Goal: Information Seeking & Learning: Understand process/instructions

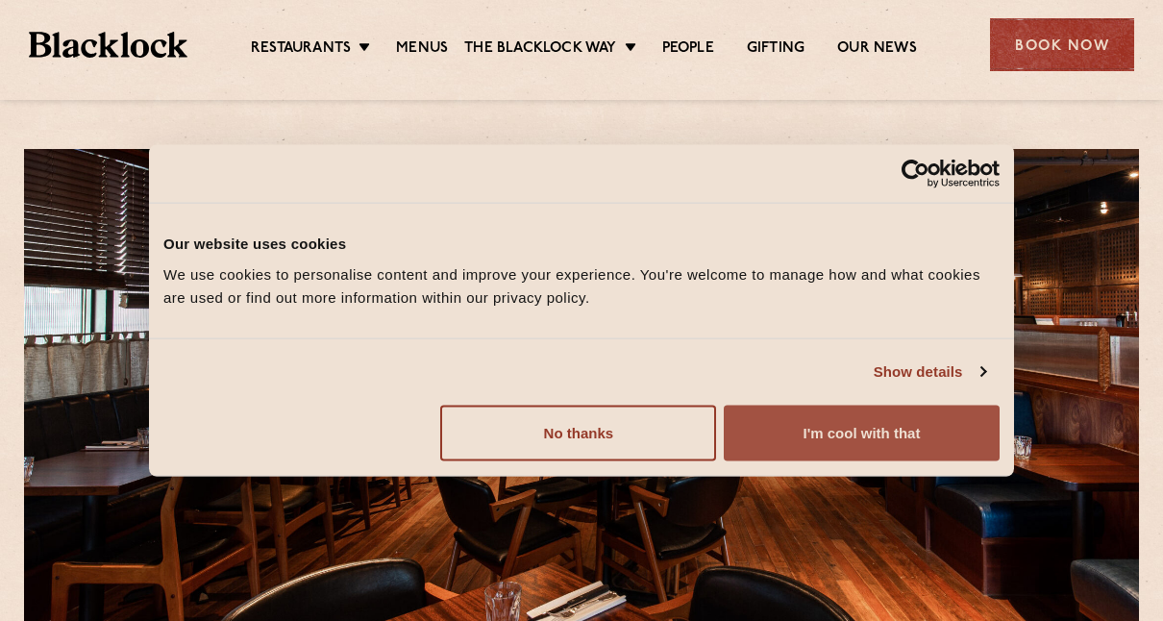
click at [862, 429] on button "I'm cool with that" at bounding box center [862, 433] width 276 height 56
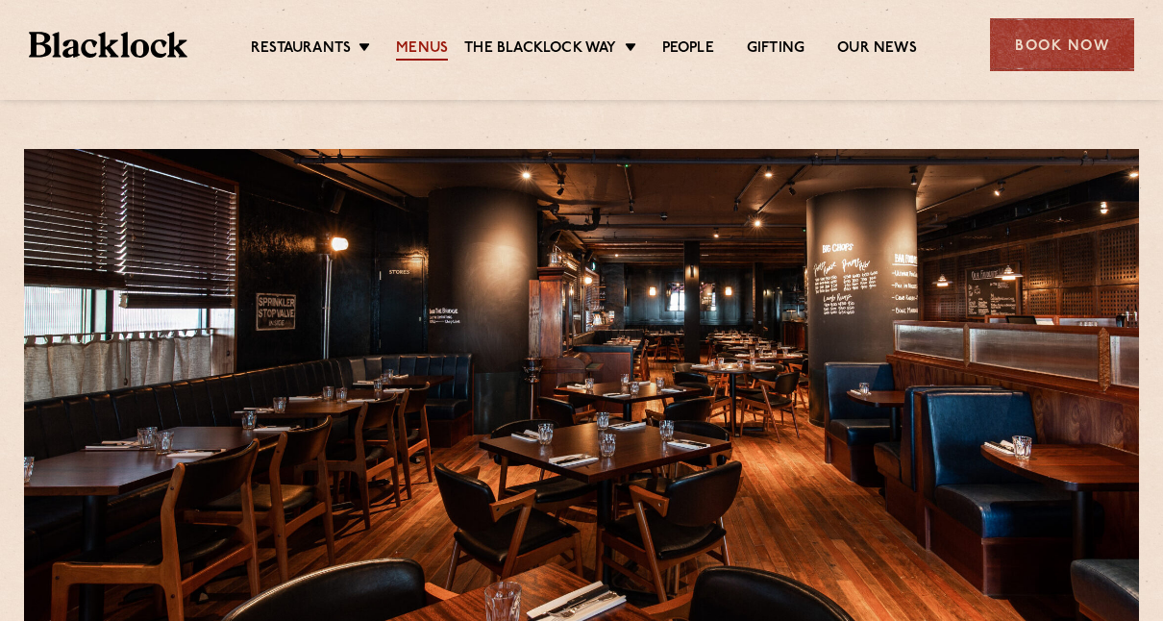
click at [425, 44] on link "Menus" at bounding box center [422, 49] width 52 height 21
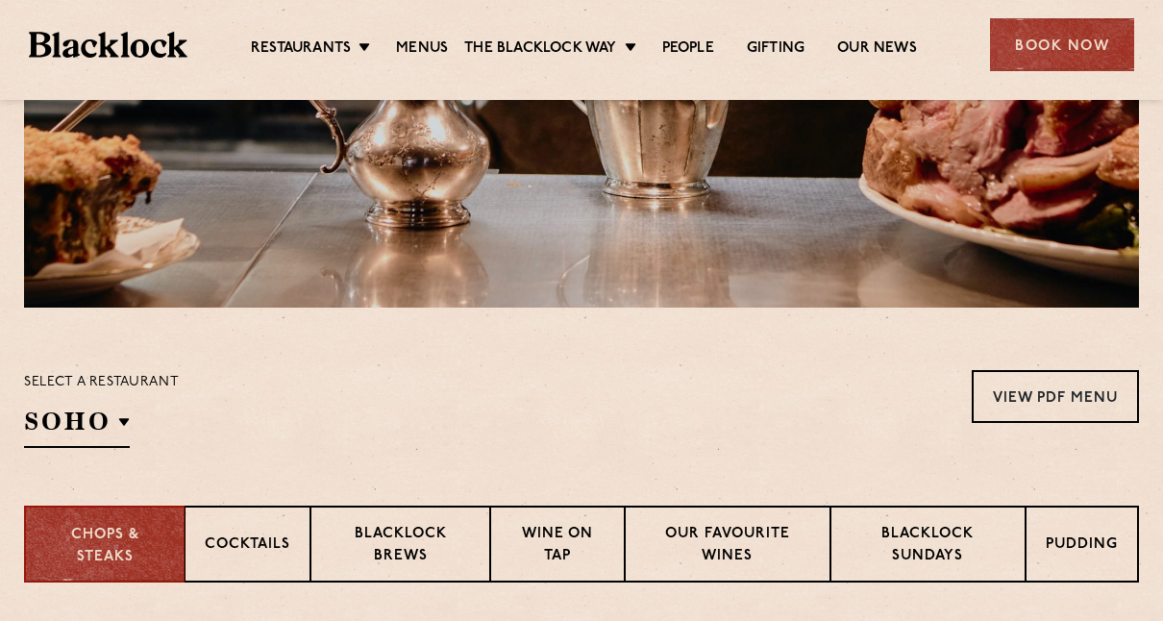
scroll to position [577, 0]
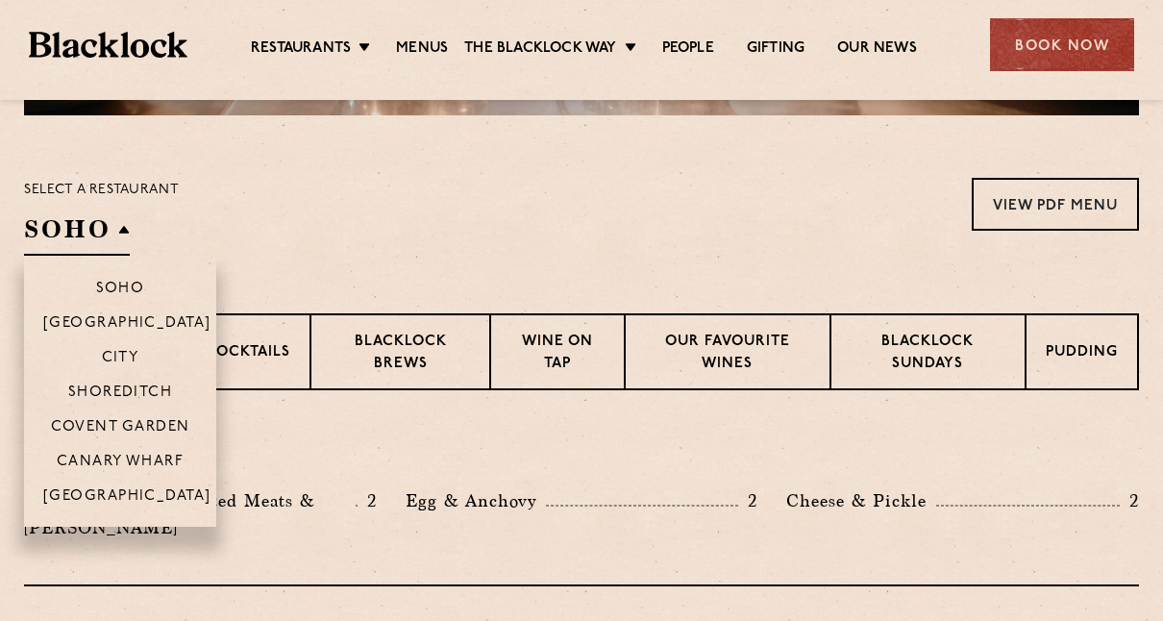
click at [100, 212] on h2 "SOHO" at bounding box center [77, 233] width 106 height 43
click at [127, 460] on p "Canary Wharf" at bounding box center [120, 463] width 127 height 19
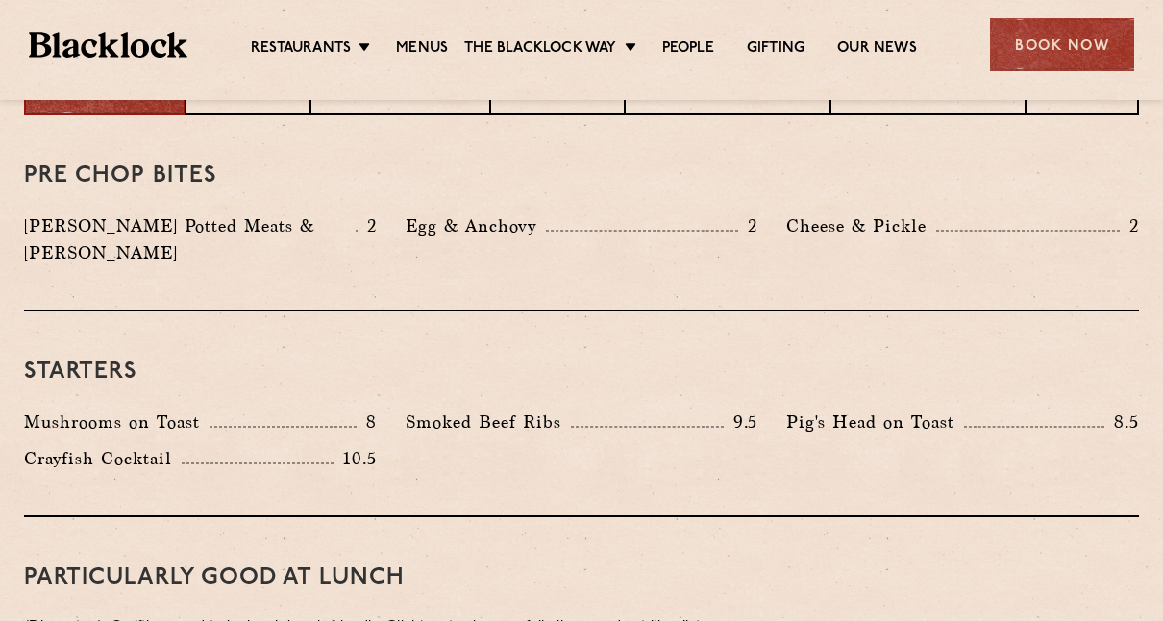
scroll to position [673, 0]
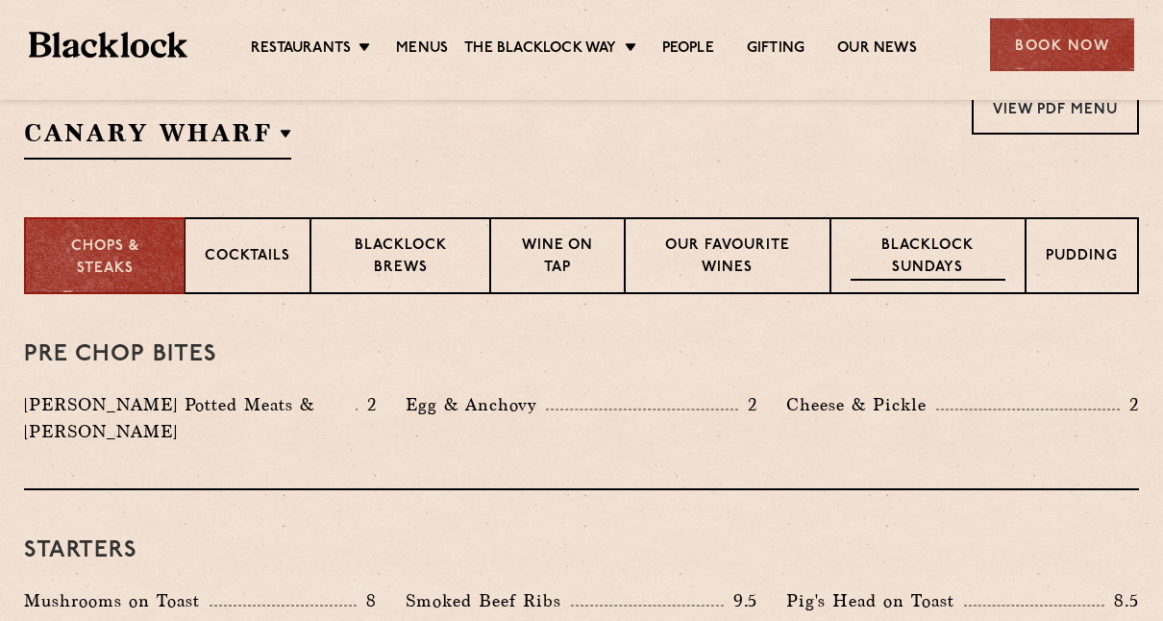
click at [939, 259] on p "Blacklock Sundays" at bounding box center [927, 257] width 155 height 45
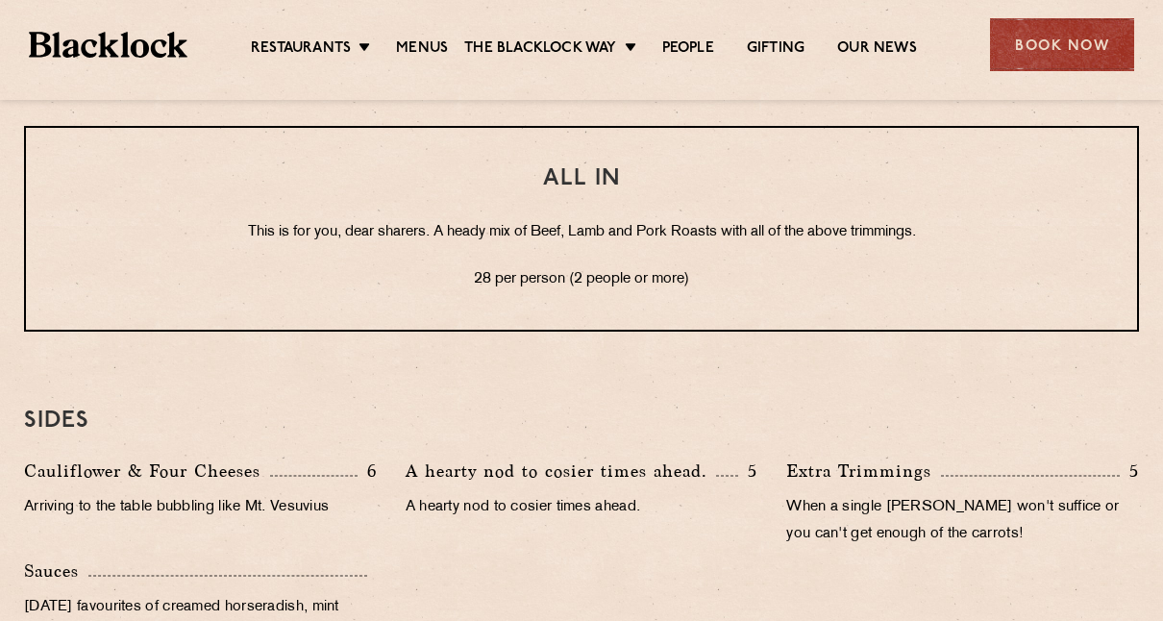
scroll to position [1441, 0]
